Goal: Communication & Community: Ask a question

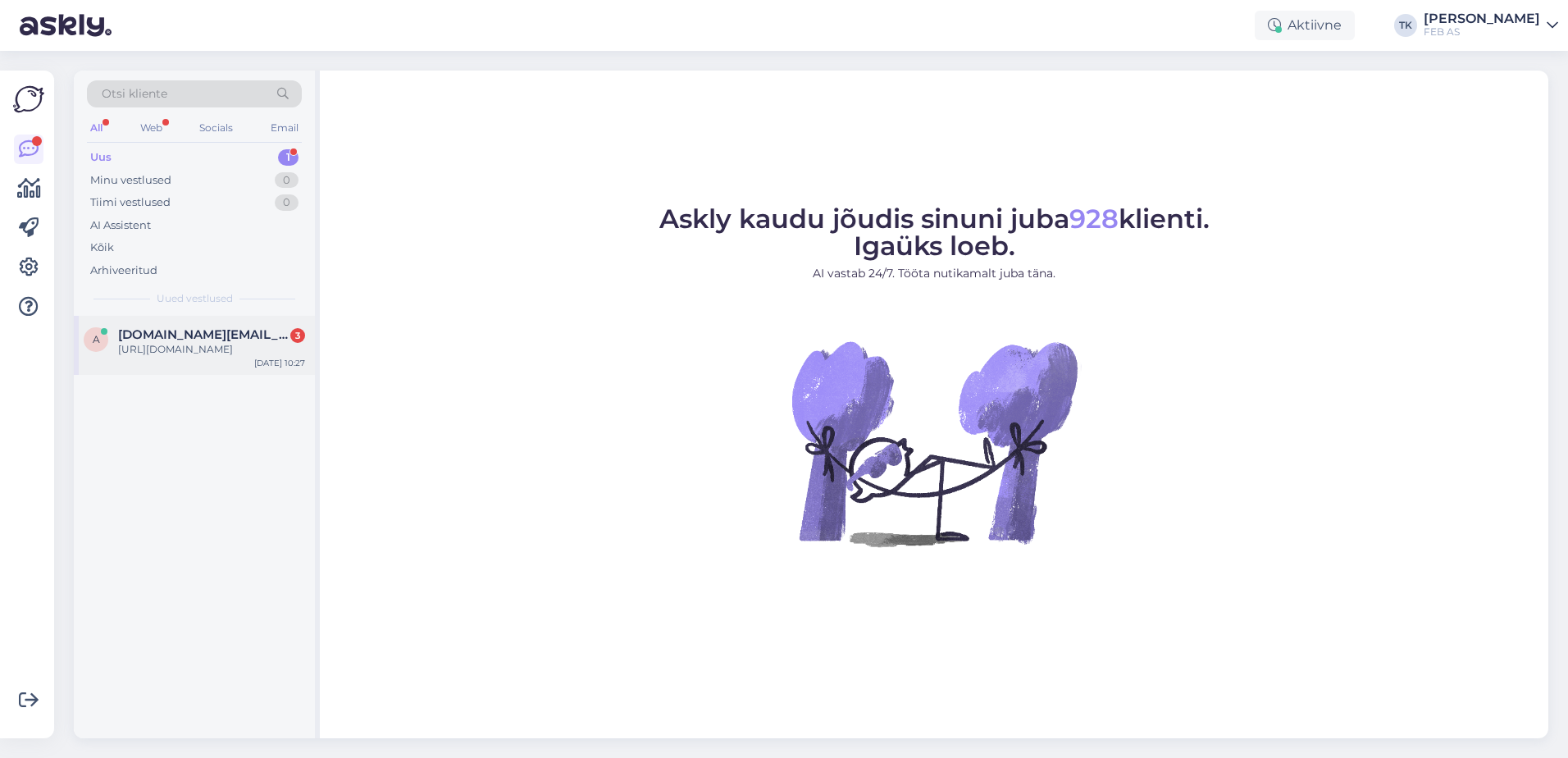
click at [214, 347] on div "[URL][DOMAIN_NAME]" at bounding box center [211, 349] width 187 height 15
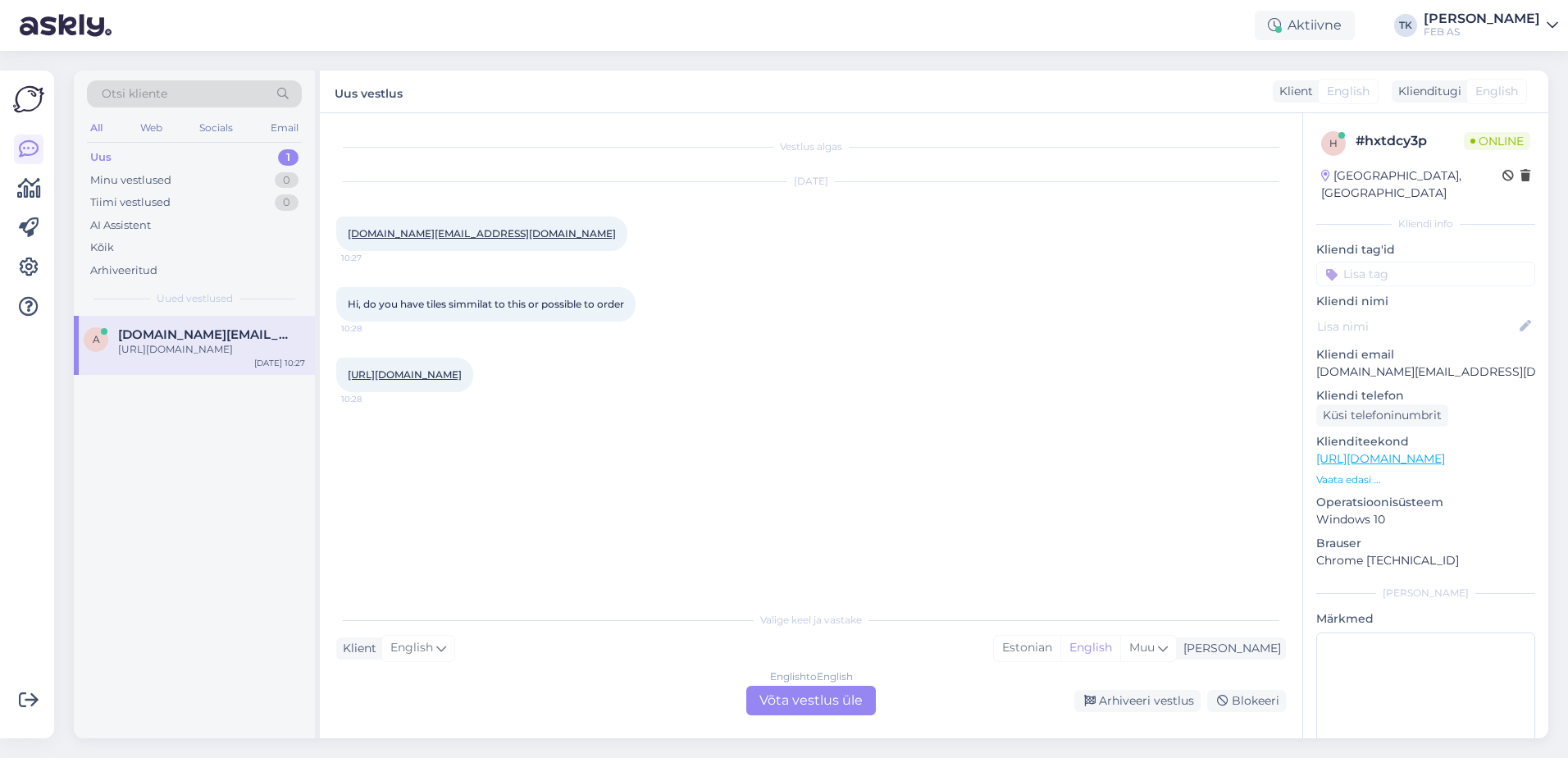
click at [819, 685] on div "Valige [PERSON_NAME] vastake Klient English Mina Estonian English Muu English t…" at bounding box center [810, 659] width 949 height 112
click at [792, 703] on div "English to English Võta vestlus üle" at bounding box center [810, 700] width 129 height 29
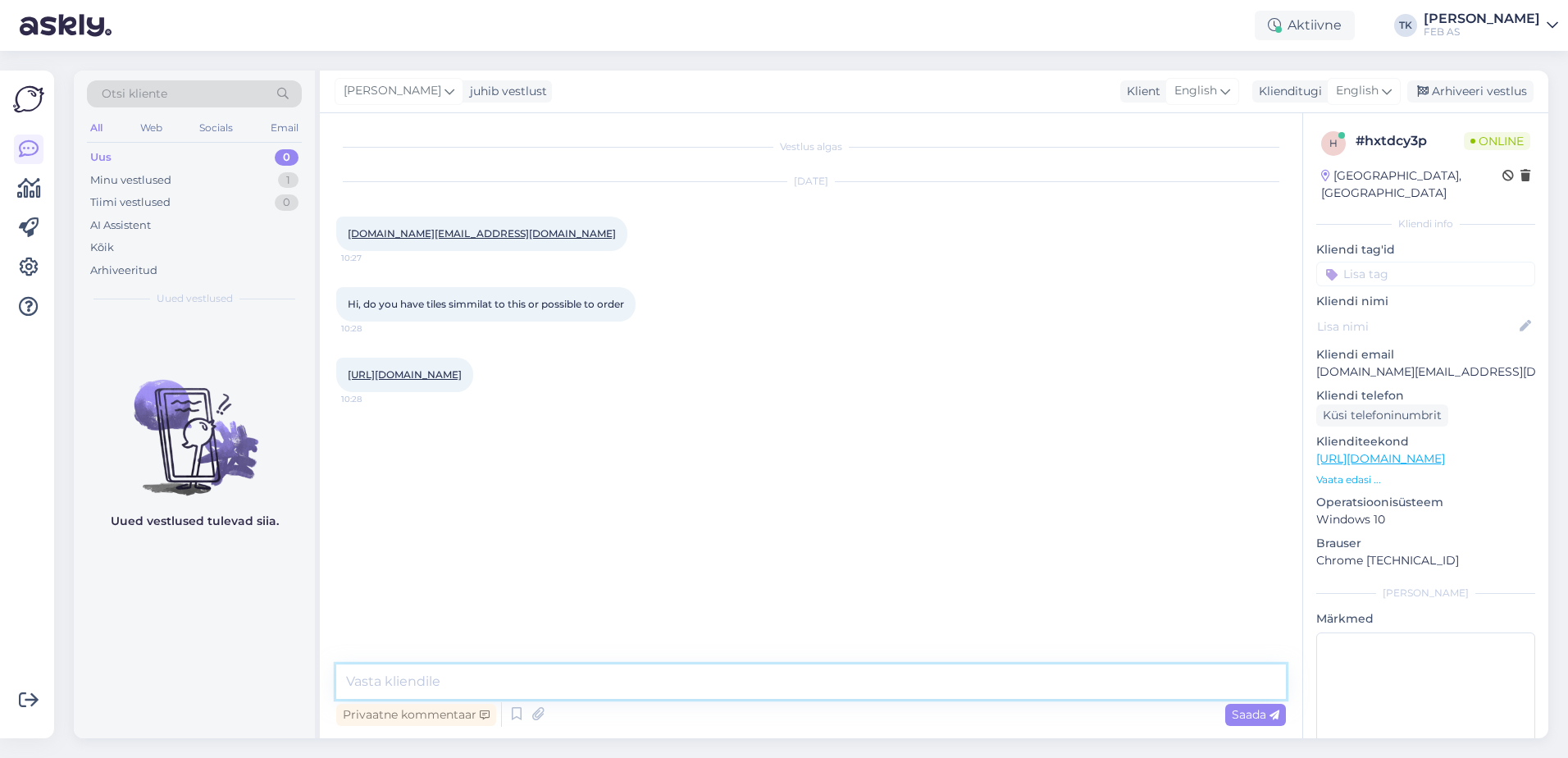
click at [611, 679] on textarea at bounding box center [810, 682] width 949 height 34
click at [1368, 96] on span "English" at bounding box center [1357, 91] width 42 height 18
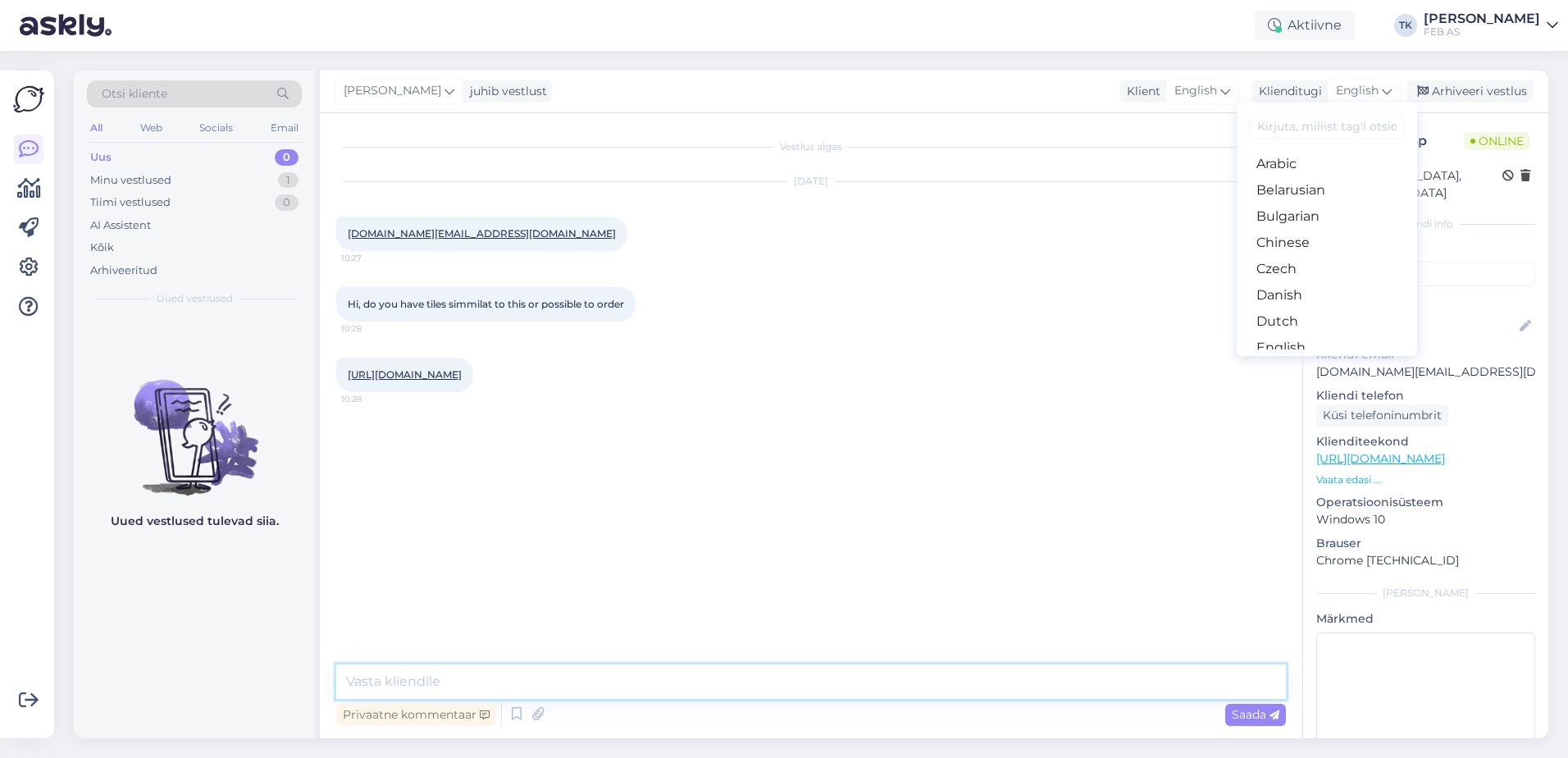
click at [547, 678] on textarea at bounding box center [810, 682] width 949 height 34
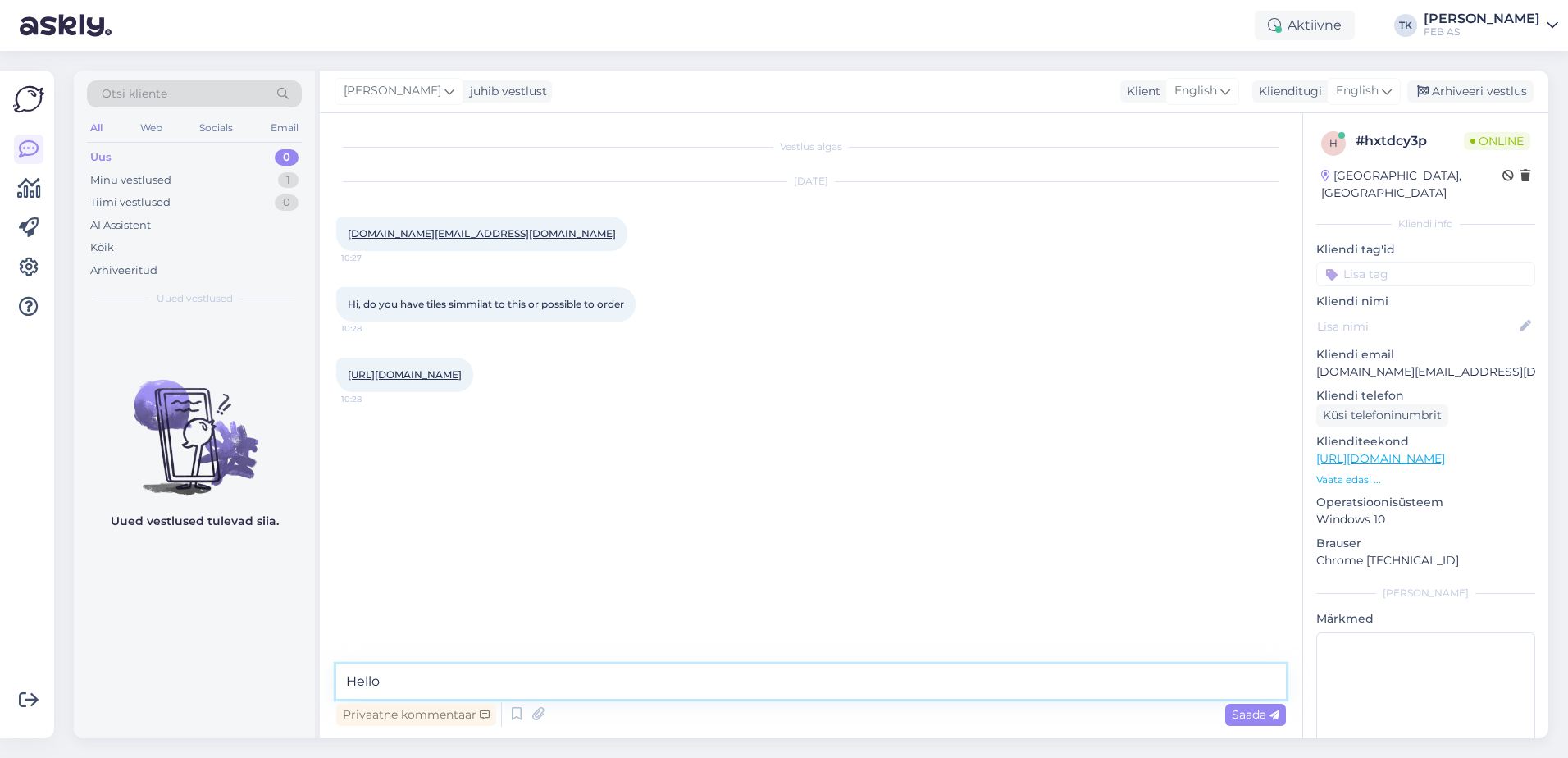
type textarea "Hello!"
click at [461, 369] on link "[URL][DOMAIN_NAME]" at bounding box center [404, 374] width 114 height 12
drag, startPoint x: 626, startPoint y: 650, endPoint x: 612, endPoint y: 670, distance: 24.4
click at [626, 650] on div "Vestlus algas [DATE] [DOMAIN_NAME][EMAIL_ADDRESS][DOMAIN_NAME] 10:27 Hi, do you…" at bounding box center [810, 426] width 982 height 625
click at [604, 680] on textarea at bounding box center [810, 682] width 949 height 34
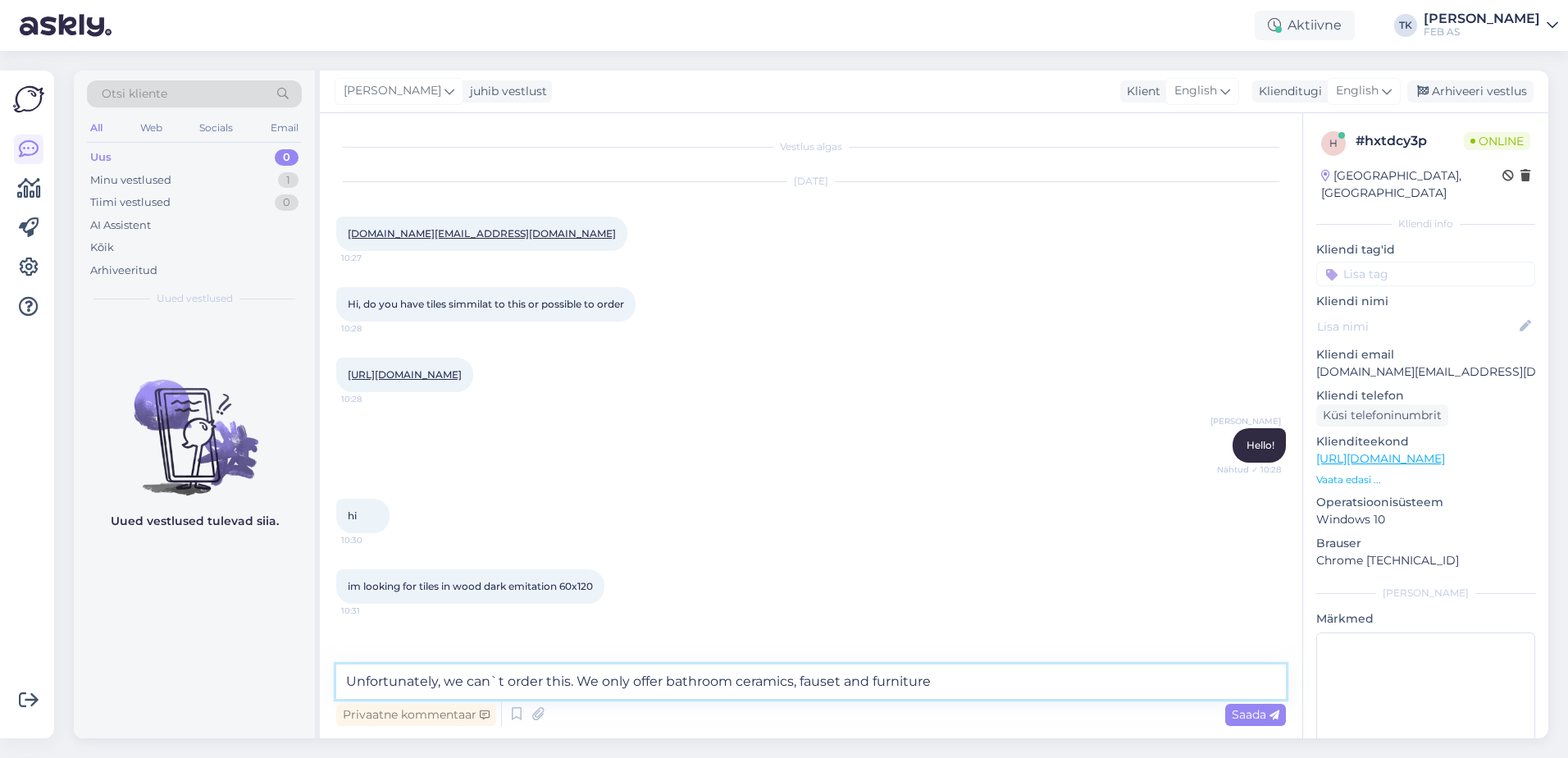
type textarea "Unfortunately, we can`t order this. We only offer bathroom ceramics, fauset and…"
